Goal: Find specific page/section: Find specific page/section

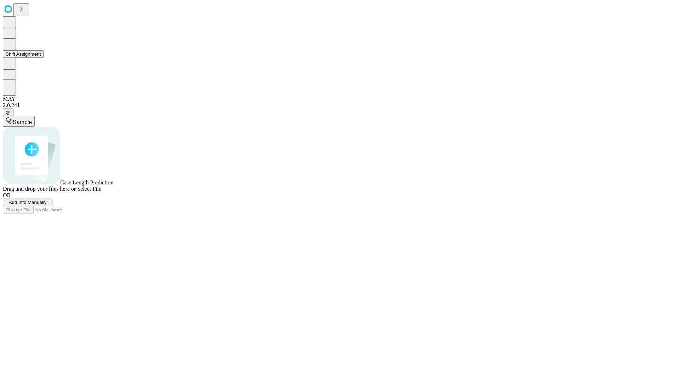
click at [44, 58] on button "Shift Assignment" at bounding box center [23, 53] width 41 height 7
